Goal: Check status

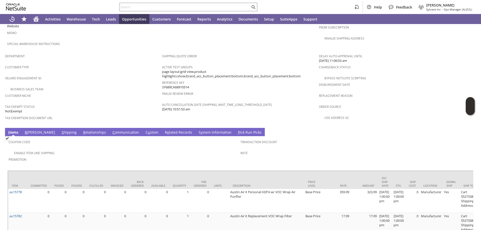
click at [198, 130] on link "S y stem Information" at bounding box center [215, 133] width 35 height 6
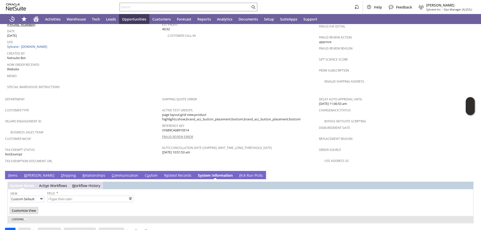
type input "1 to 25 of 97"
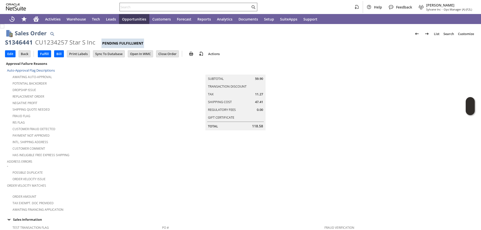
click at [133, 7] on input "text" at bounding box center [185, 7] width 131 height 6
paste input "47QDCC25MBZK3"
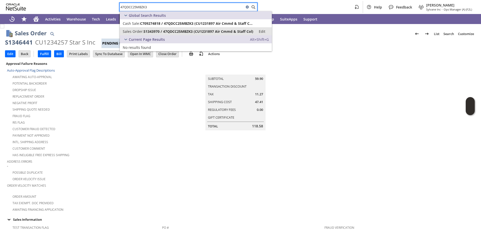
type input "47QDCC25MBZK3"
click at [154, 31] on span "S1343970 / 47QDCC25MBZK3 (CU1231897 Air Cmmd & Staff Col)" at bounding box center [199, 31] width 110 height 5
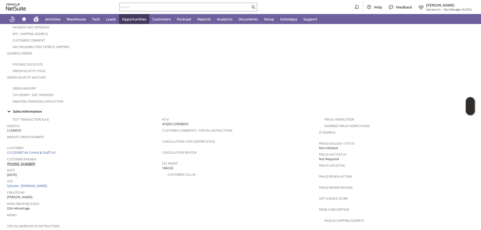
scroll to position [108, 0]
click at [35, 17] on icon "Home" at bounding box center [36, 19] width 6 height 6
